Goal: Information Seeking & Learning: Learn about a topic

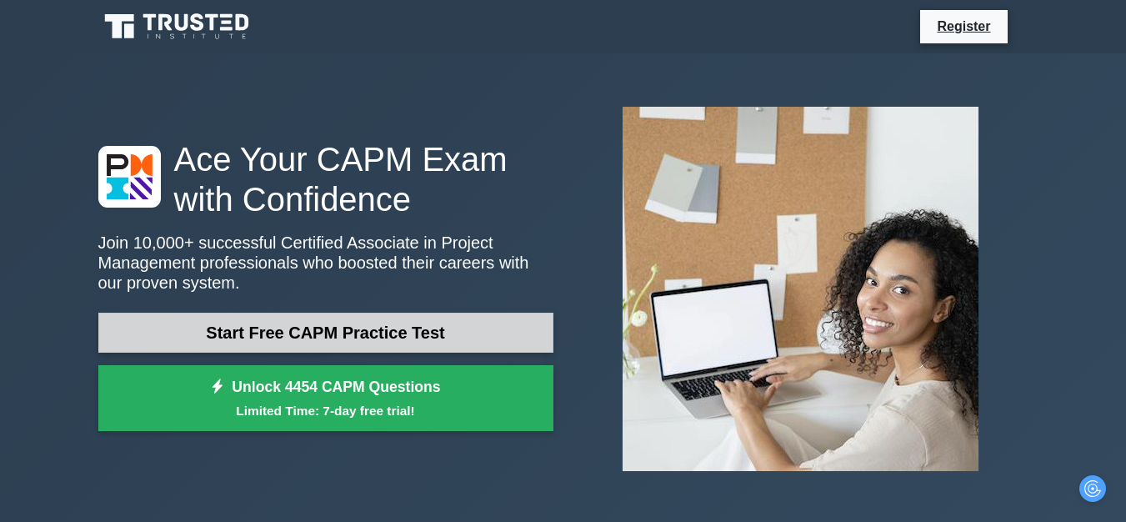
drag, startPoint x: 0, startPoint y: 0, endPoint x: 433, endPoint y: 334, distance: 547.2
click at [433, 334] on link "Start Free CAPM Practice Test" at bounding box center [325, 333] width 455 height 40
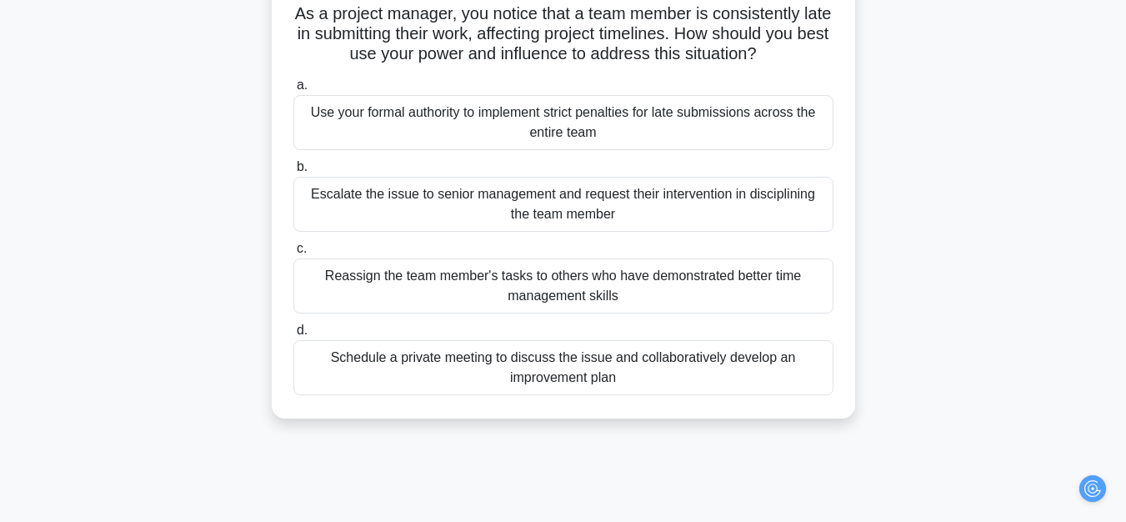
scroll to position [127, 0]
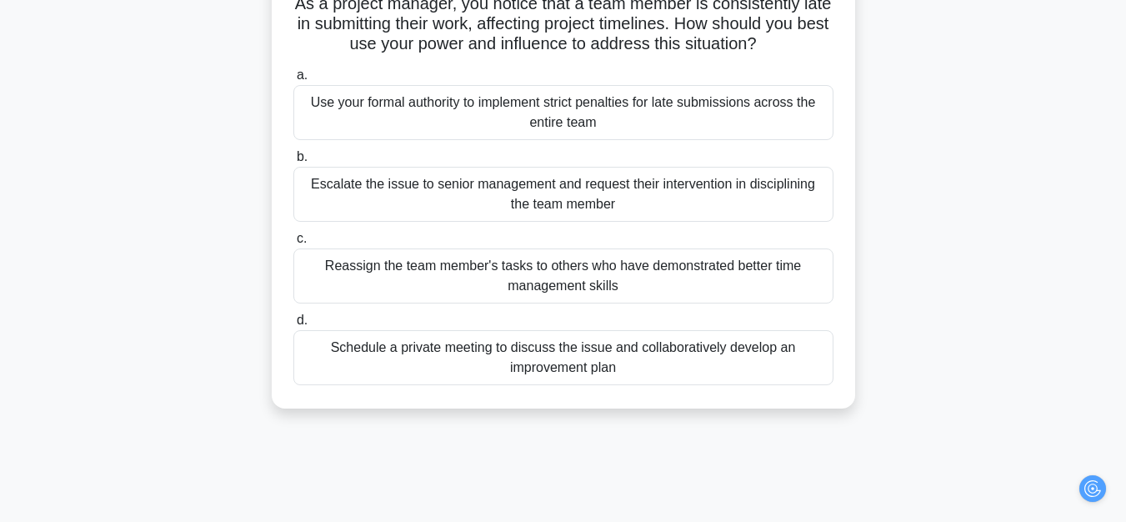
click at [713, 358] on div "Schedule a private meeting to discuss the issue and collaboratively develop an …" at bounding box center [563, 357] width 540 height 55
click at [293, 326] on input "d. Schedule a private meeting to discuss the issue and collaboratively develop …" at bounding box center [293, 320] width 0 height 11
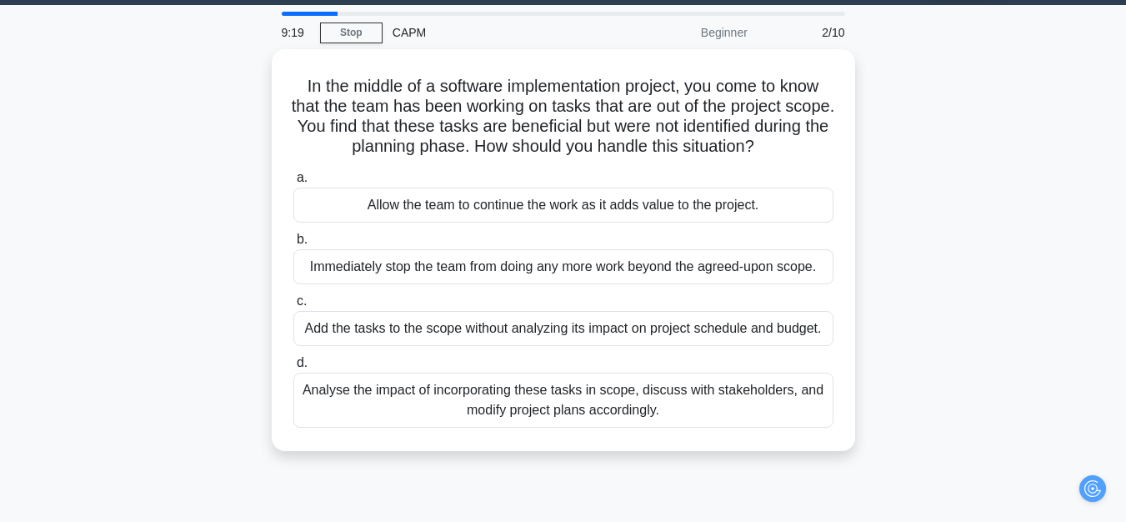
scroll to position [0, 0]
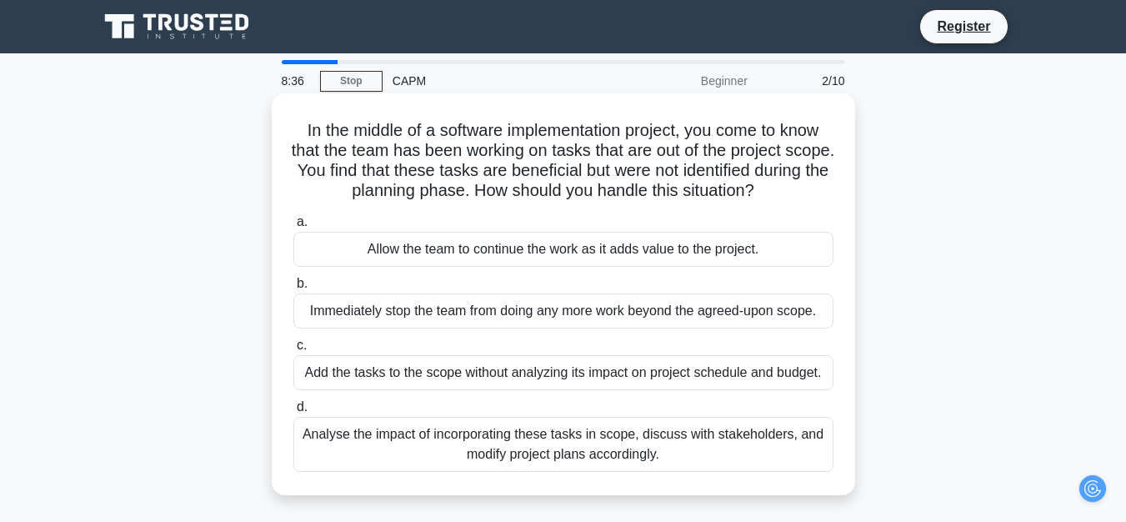
click at [688, 448] on div "Analyse the impact of incorporating these tasks in scope, discuss with stakehol…" at bounding box center [563, 444] width 540 height 55
click at [293, 413] on input "d. Analyse the impact of incorporating these tasks in scope, discuss with stake…" at bounding box center [293, 407] width 0 height 11
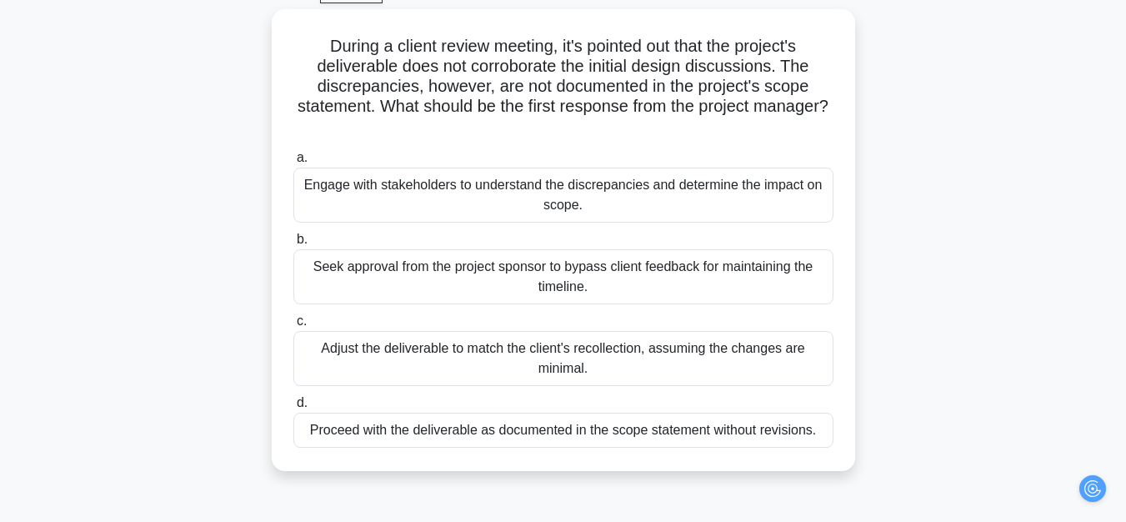
scroll to position [93, 0]
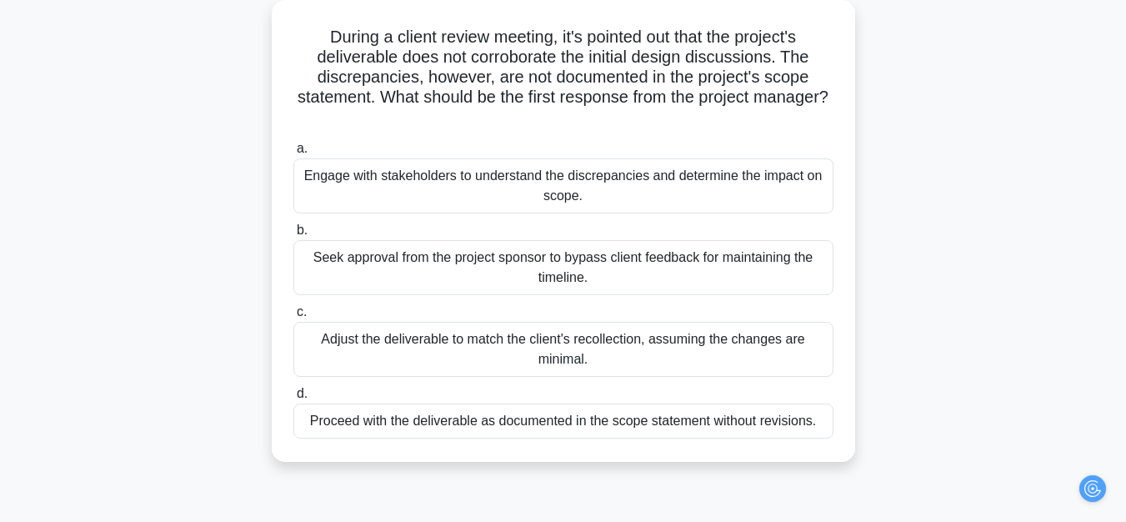
click at [395, 190] on div "Engage with stakeholders to understand the discrepancies and determine the impa…" at bounding box center [563, 185] width 540 height 55
click at [293, 154] on input "a. Engage with stakeholders to understand the discrepancies and determine the i…" at bounding box center [293, 148] width 0 height 11
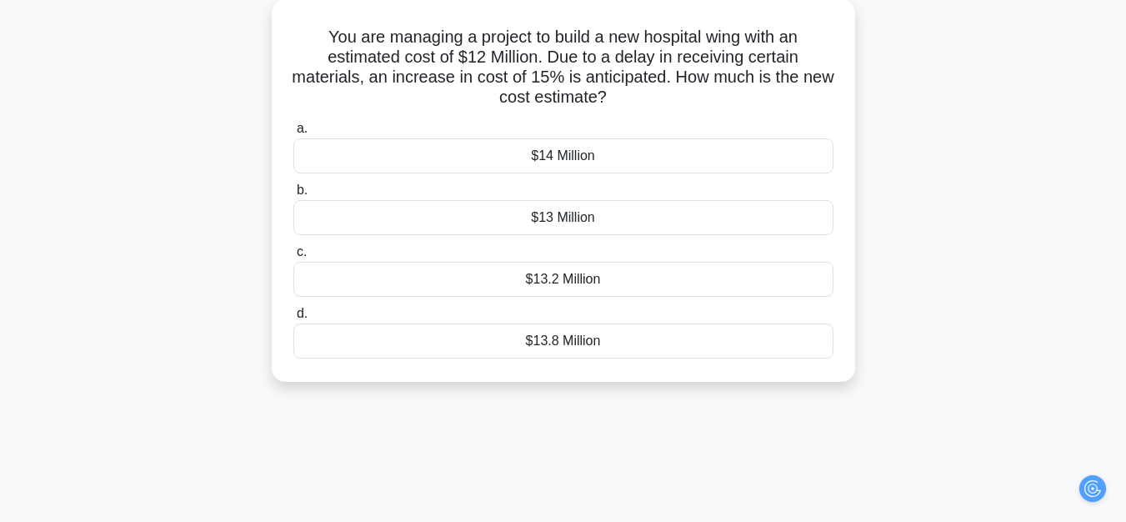
scroll to position [0, 0]
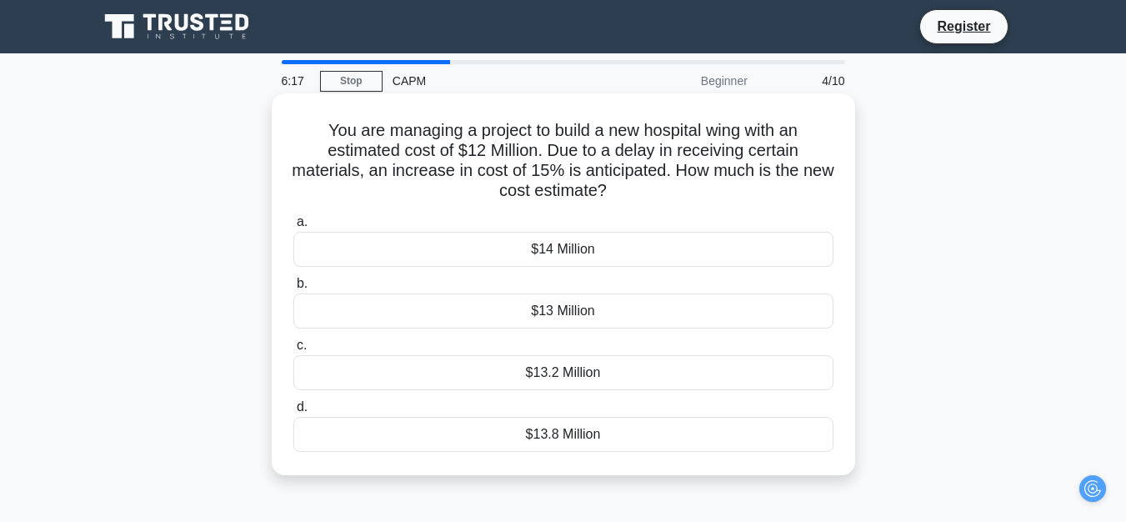
click at [553, 437] on div "$13.8 Million" at bounding box center [563, 434] width 540 height 35
click at [293, 413] on input "d. $13.8 Million" at bounding box center [293, 407] width 0 height 11
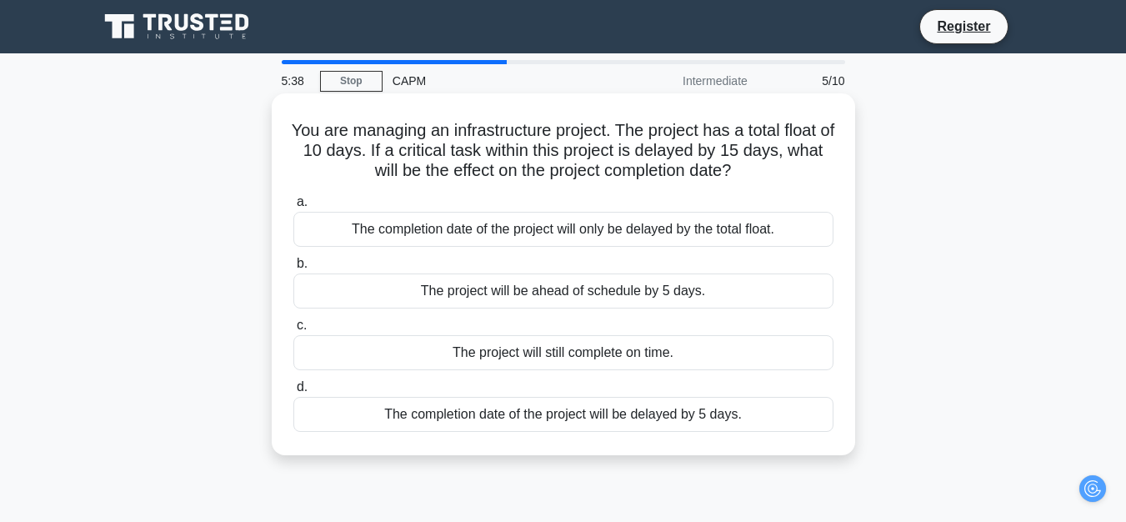
click at [633, 422] on div "The completion date of the project will be delayed by 5 days." at bounding box center [563, 414] width 540 height 35
click at [293, 393] on input "d. The completion date of the project will be delayed by 5 days." at bounding box center [293, 387] width 0 height 11
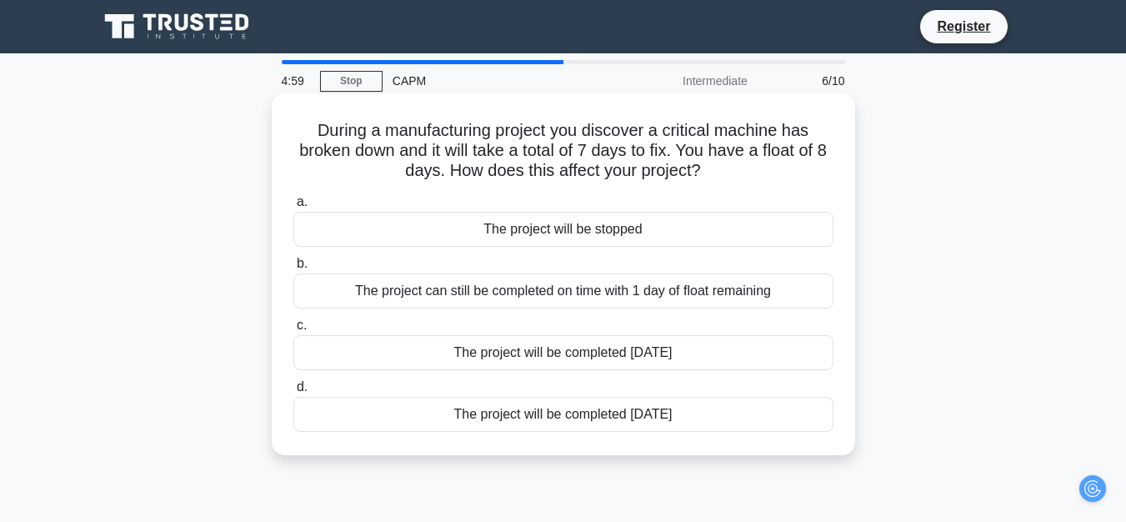
click at [596, 293] on div "The project can still be completed on time with 1 day of float remaining" at bounding box center [563, 290] width 540 height 35
click at [293, 269] on input "b. The project can still be completed on time with 1 day of float remaining" at bounding box center [293, 263] width 0 height 11
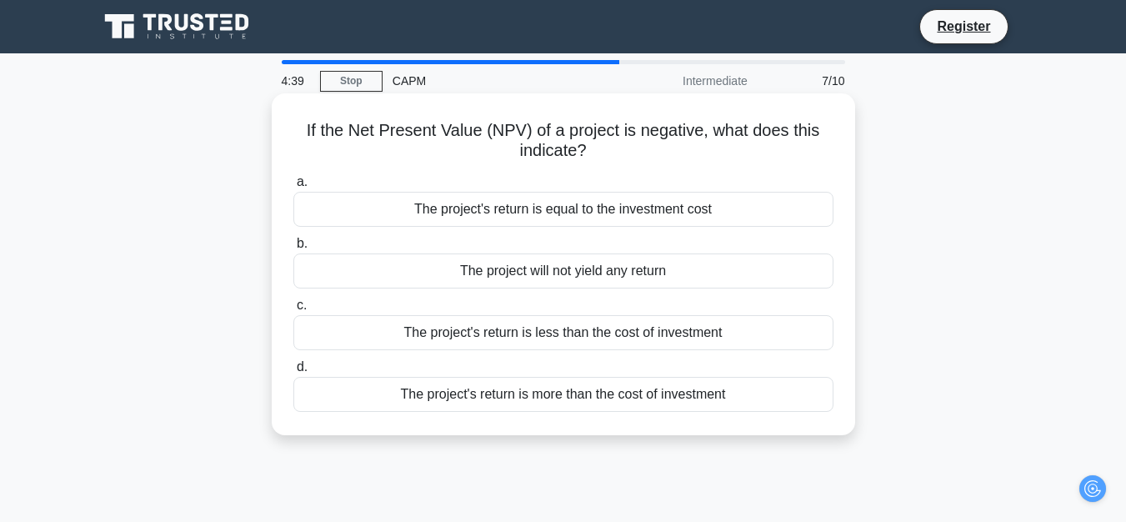
click at [605, 396] on div "The project's return is more than the cost of investment" at bounding box center [563, 394] width 540 height 35
click at [293, 373] on input "d. The project's return is more than the cost of investment" at bounding box center [293, 367] width 0 height 11
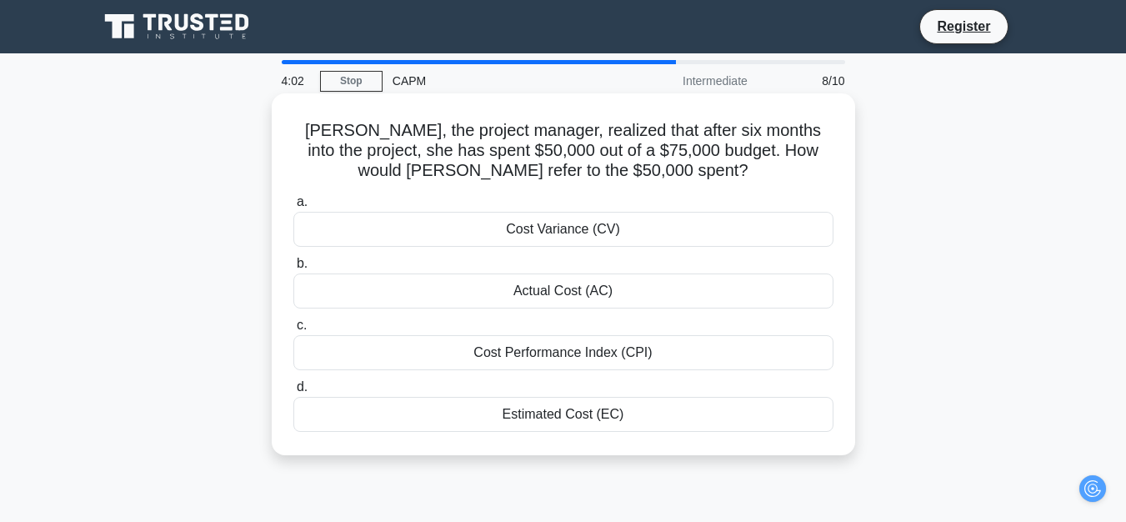
click at [556, 344] on div "Cost Performance Index (CPI)" at bounding box center [563, 352] width 540 height 35
click at [293, 331] on input "c. Cost Performance Index (CPI)" at bounding box center [293, 325] width 0 height 11
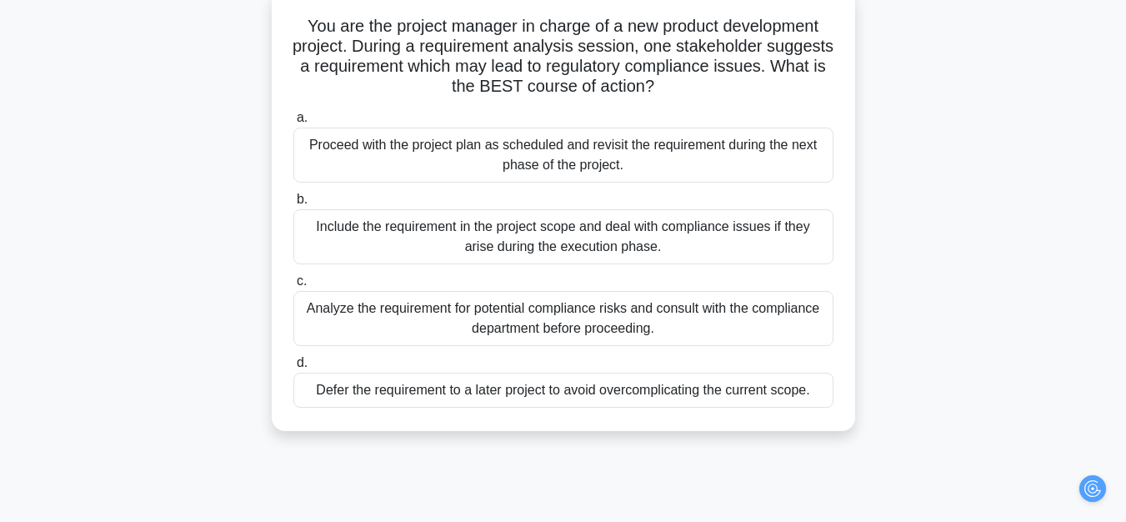
scroll to position [110, 0]
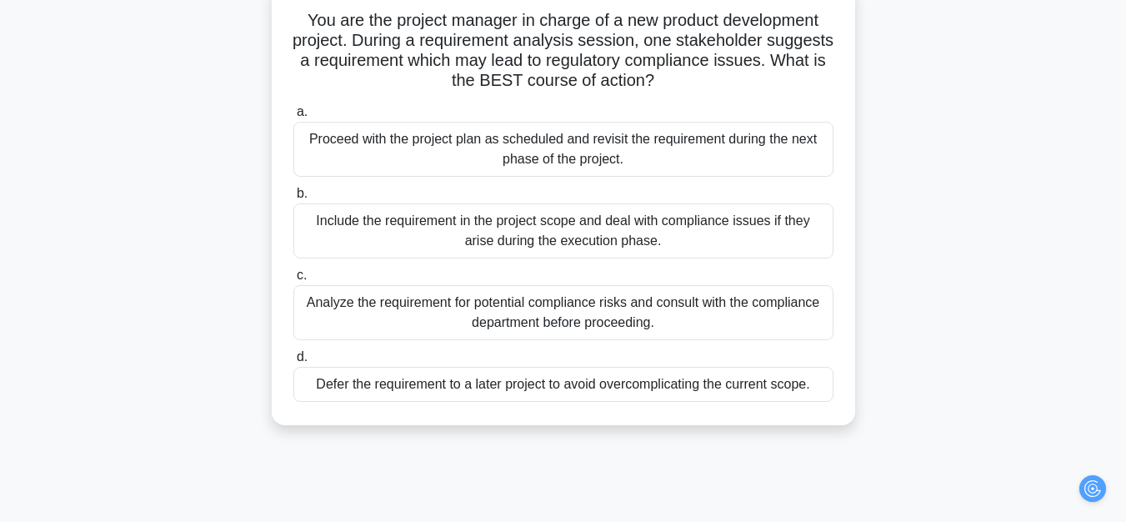
click at [703, 307] on div "Analyze the requirement for potential compliance risks and consult with the com…" at bounding box center [563, 312] width 540 height 55
click at [293, 281] on input "c. Analyze the requirement for potential compliance risks and consult with the …" at bounding box center [293, 275] width 0 height 11
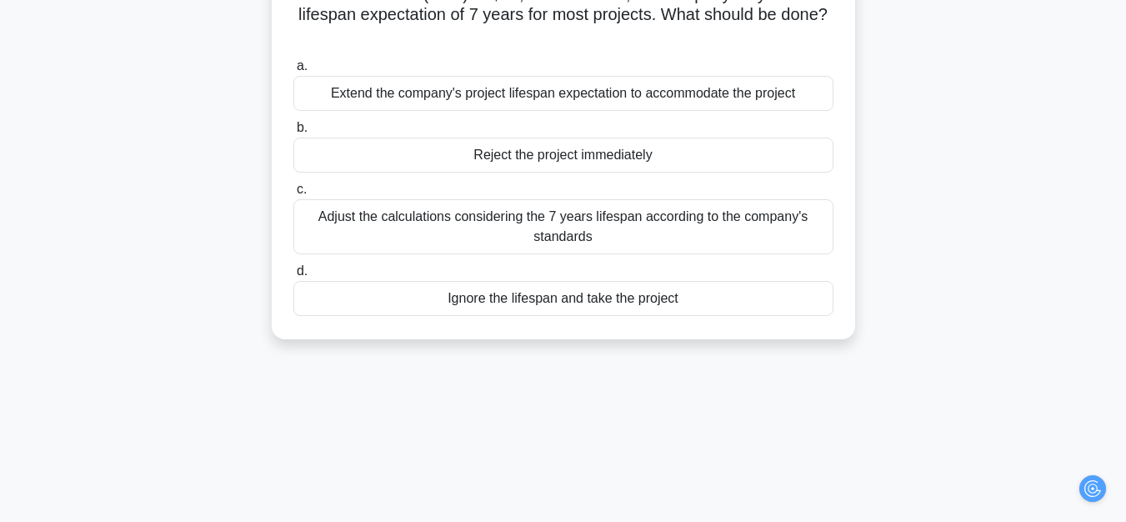
scroll to position [168, 0]
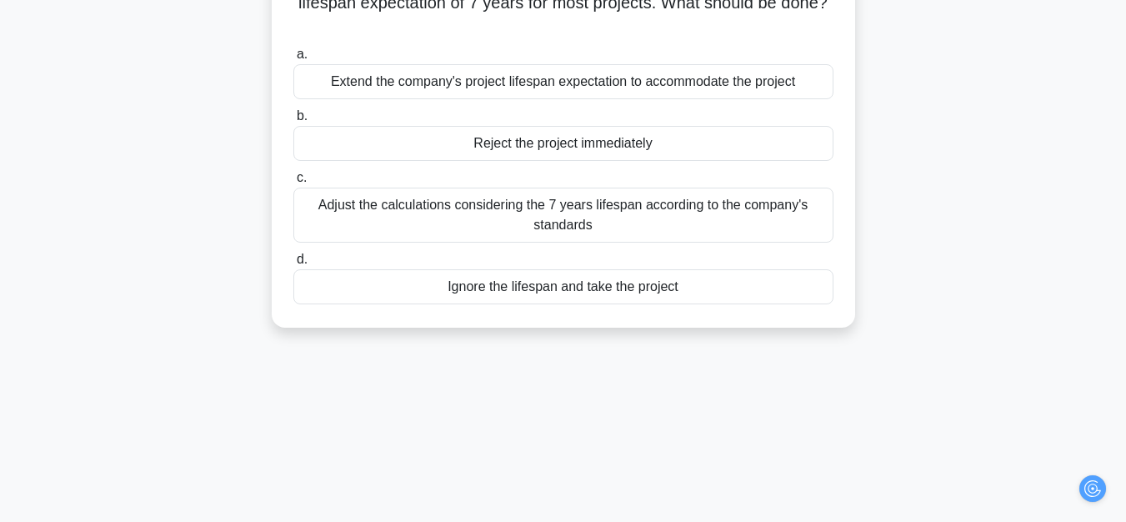
click at [598, 213] on div "Adjust the calculations considering the 7 years lifespan according to the compa…" at bounding box center [563, 215] width 540 height 55
click at [293, 183] on input "c. Adjust the calculations considering the 7 years lifespan according to the co…" at bounding box center [293, 178] width 0 height 11
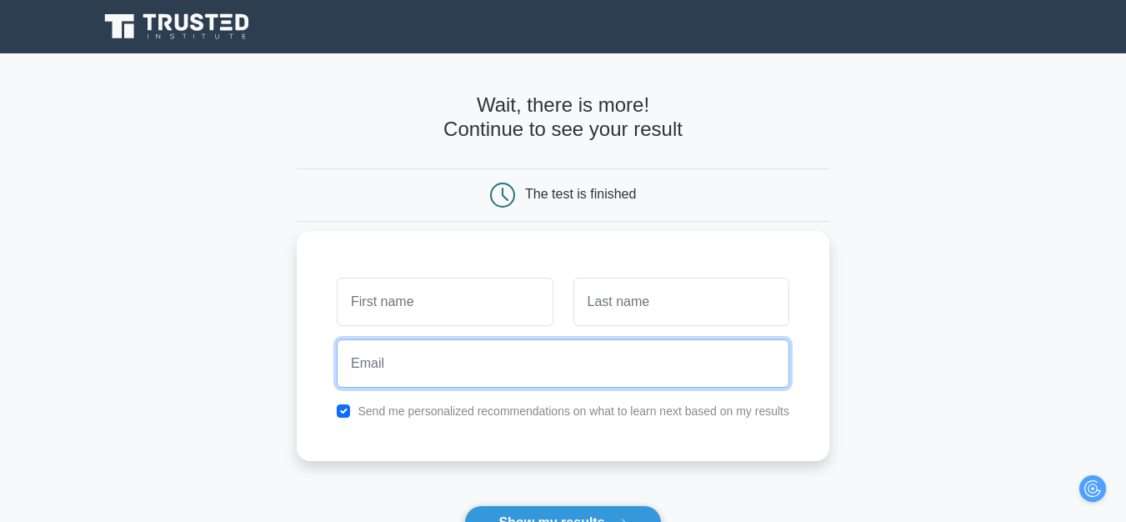
click at [433, 372] on input "email" at bounding box center [563, 363] width 453 height 48
paste input "[EMAIL_ADDRESS][DOMAIN_NAME]"
type input "[EMAIL_ADDRESS][DOMAIN_NAME]"
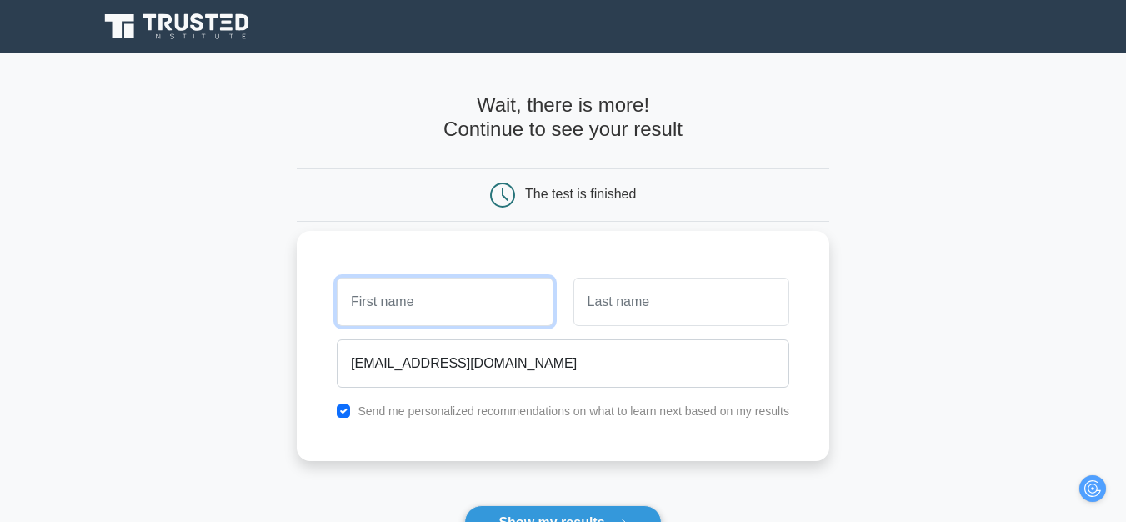
click at [409, 303] on input "text" at bounding box center [445, 302] width 216 height 48
type input "alfa"
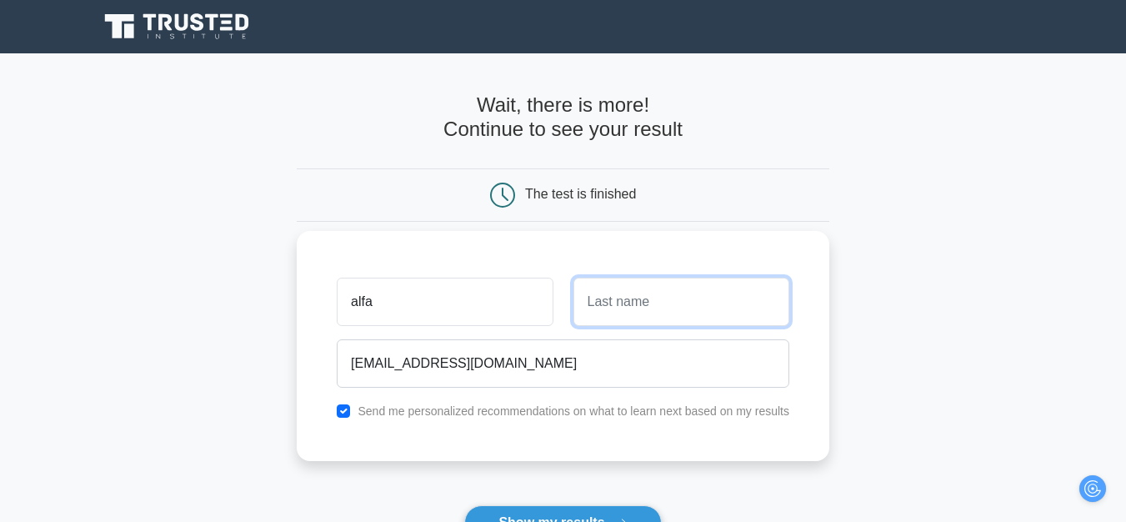
click at [668, 306] on input "text" at bounding box center [681, 302] width 216 height 48
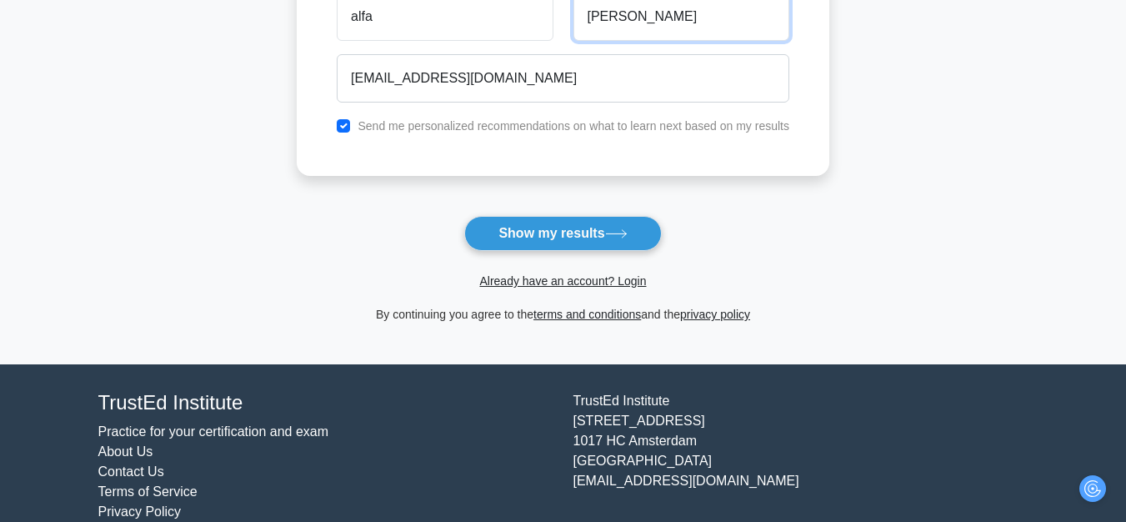
scroll to position [317, 0]
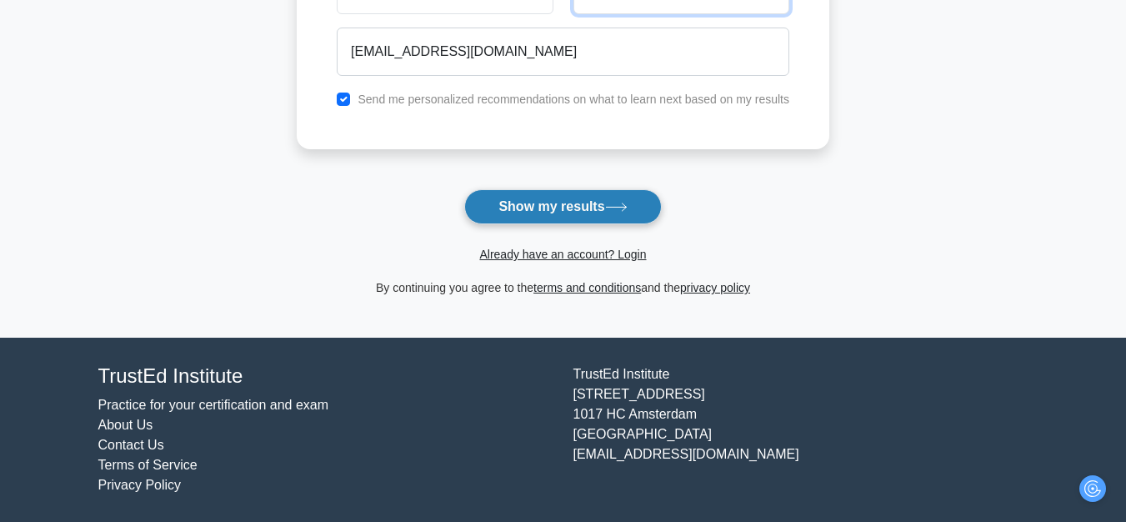
type input "dean"
click at [588, 203] on button "Show my results" at bounding box center [562, 206] width 197 height 35
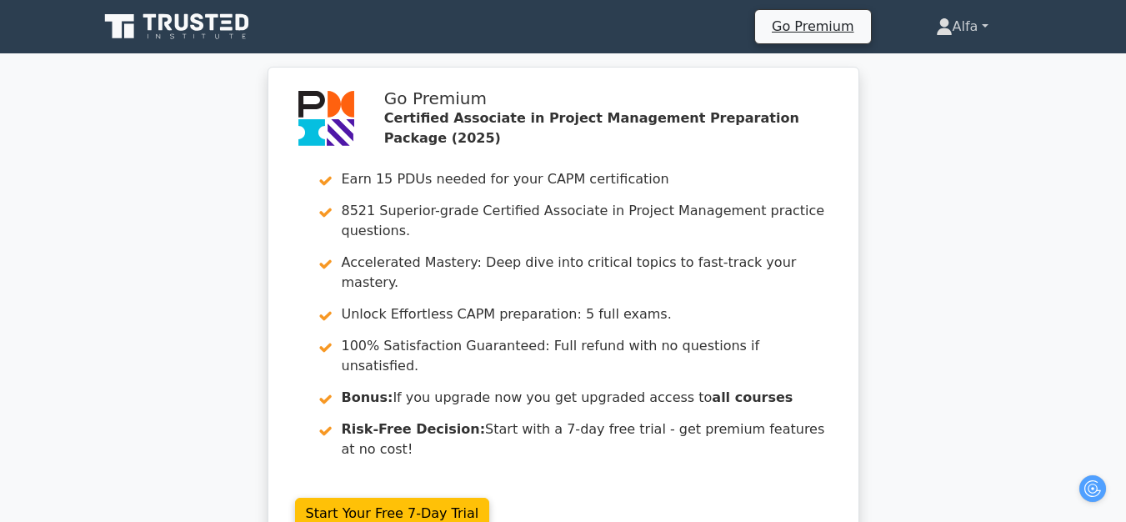
click at [942, 32] on icon at bounding box center [944, 31] width 15 height 7
click at [177, 18] on icon at bounding box center [181, 22] width 13 height 17
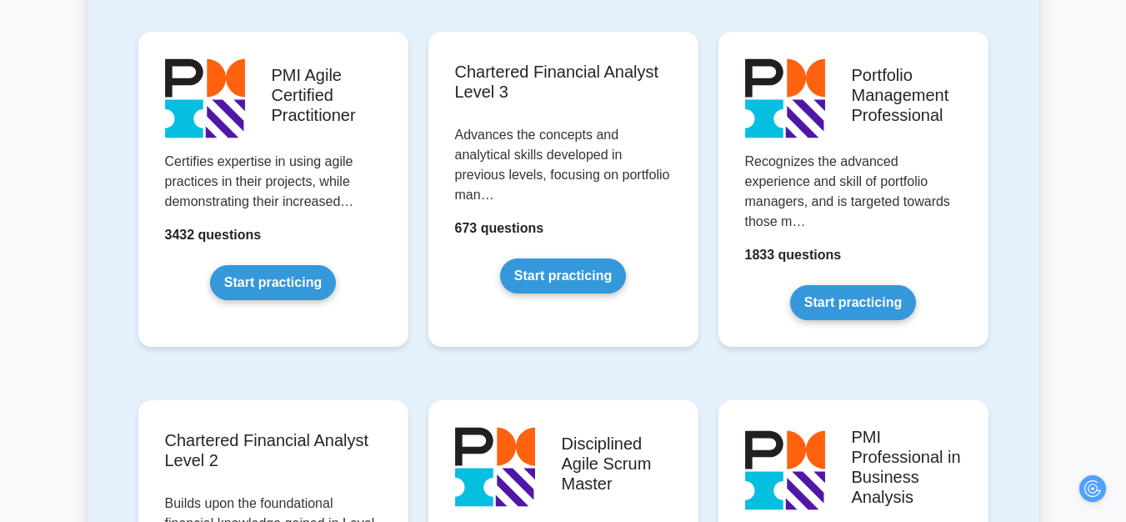
scroll to position [1977, 0]
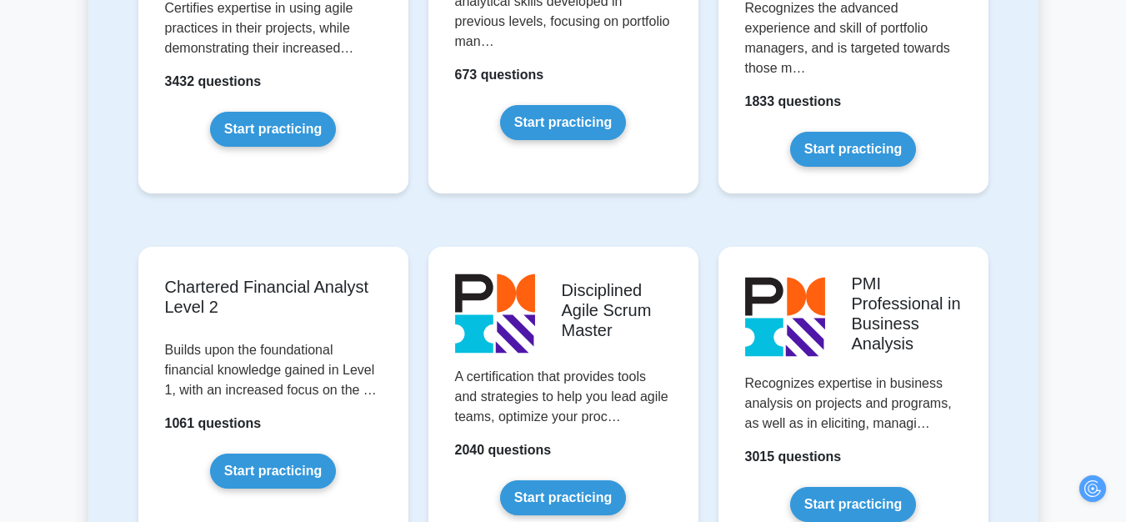
drag, startPoint x: 1138, startPoint y: 265, endPoint x: 1138, endPoint y: 221, distance: 44.2
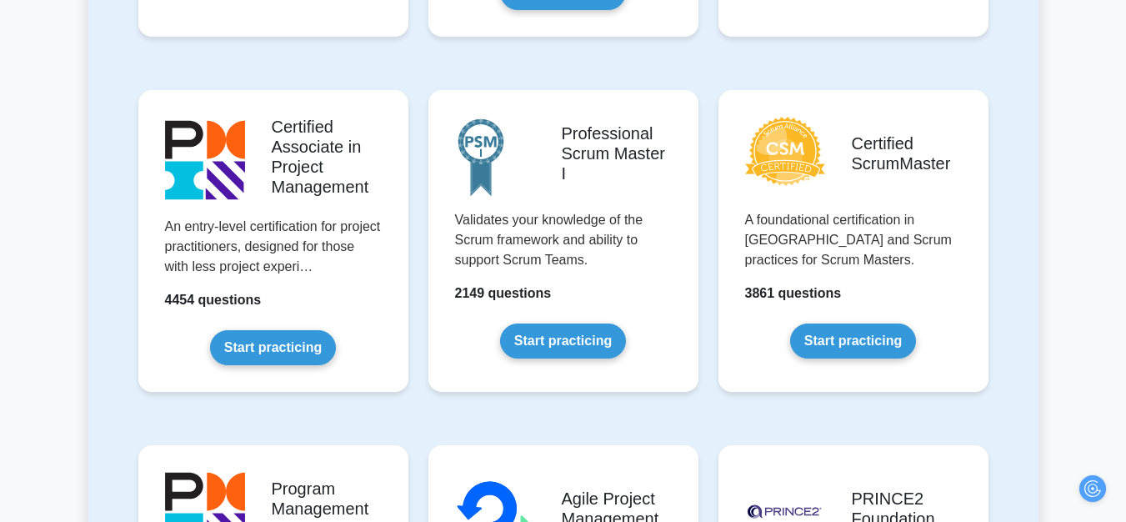
scroll to position [605, 0]
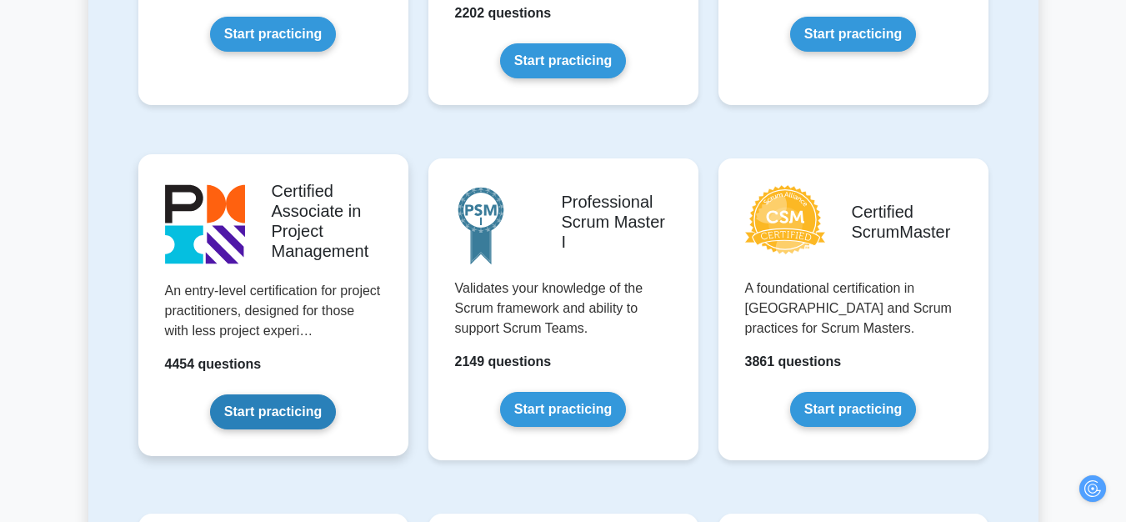
click at [271, 411] on link "Start practicing" at bounding box center [273, 411] width 126 height 35
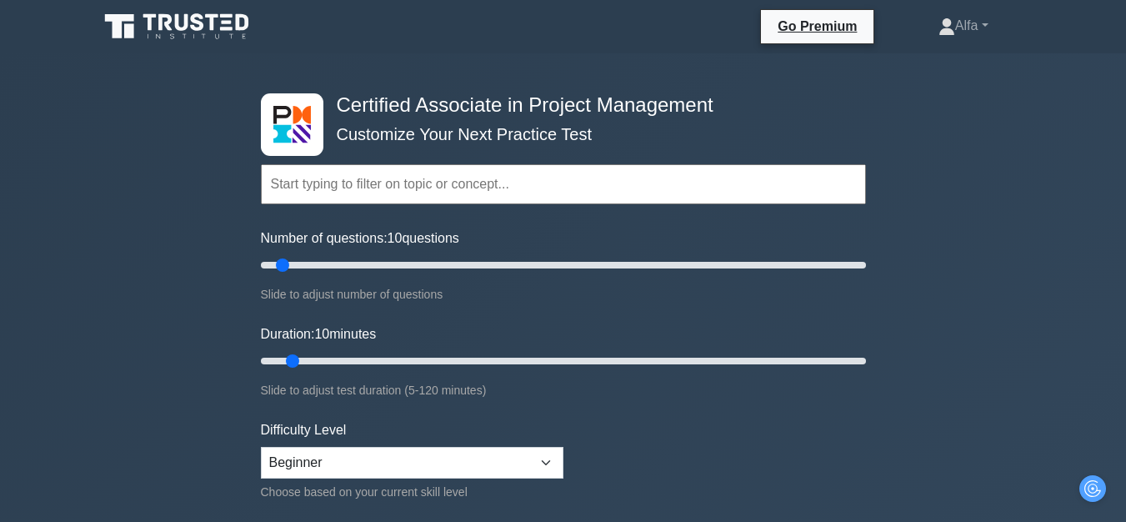
drag, startPoint x: 276, startPoint y: 413, endPoint x: 310, endPoint y: 415, distance: 34.2
click at [310, 415] on form "Topics Project Scope Management Project Time Management Project Cost Management…" at bounding box center [563, 370] width 605 height 515
click at [326, 448] on select "Beginner Intermediate Expert" at bounding box center [412, 463] width 303 height 32
select select "expert"
click at [261, 447] on select "Beginner Intermediate Expert" at bounding box center [412, 463] width 303 height 32
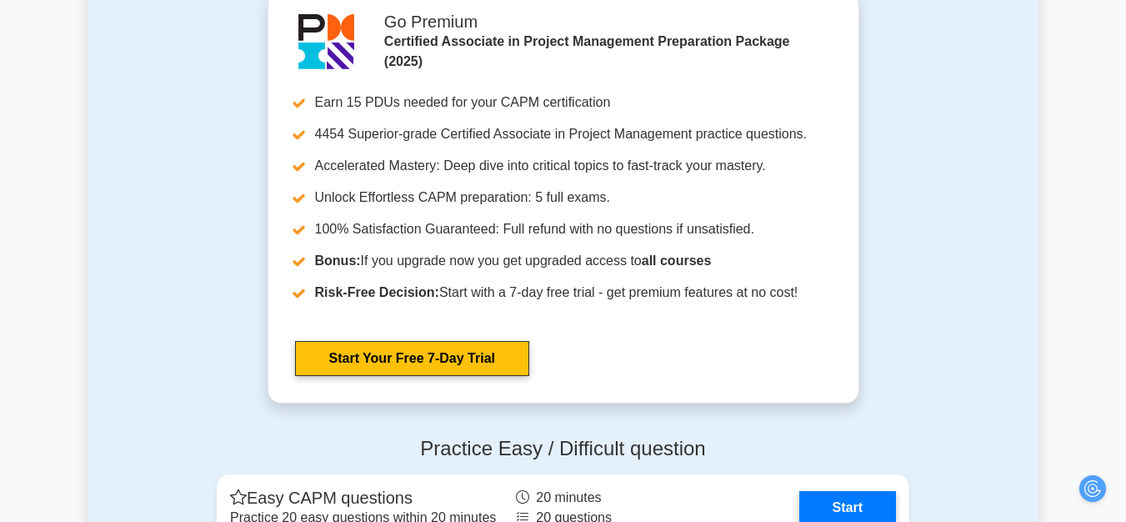
scroll to position [4947, 0]
